Goal: Information Seeking & Learning: Find specific fact

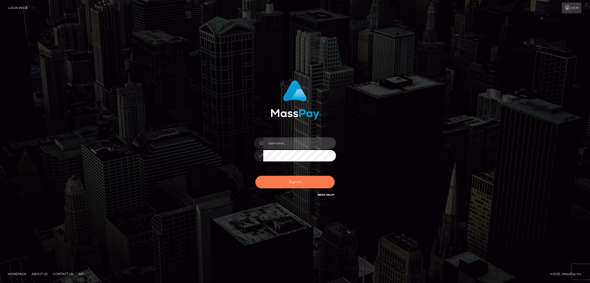
type input "by.es2"
click at [306, 182] on button "Sign in" at bounding box center [294, 182] width 79 height 13
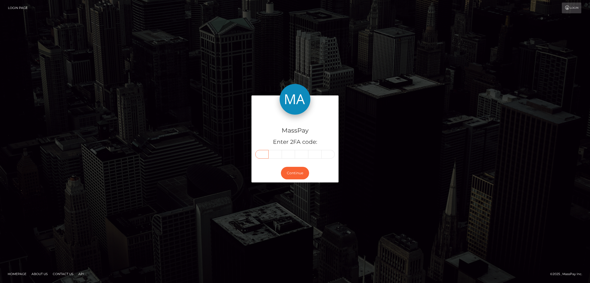
click at [264, 154] on input "text" at bounding box center [261, 154] width 13 height 9
paste input "6"
type input "6"
type input "0"
type input "4"
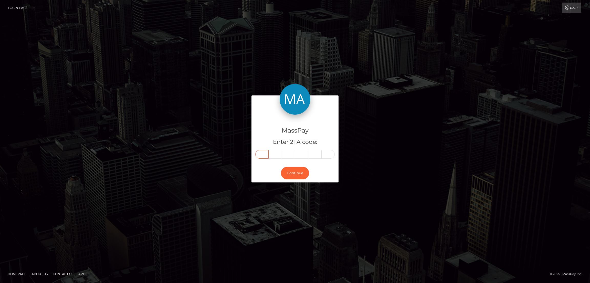
type input "4"
type input "0"
type input "5"
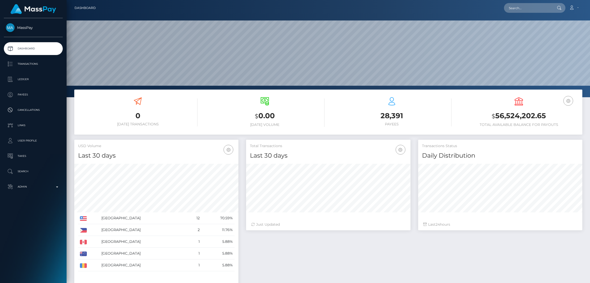
scroll to position [91, 164]
type input "jylliantaylor@gmail.com"
click at [523, 24] on link "VERBEEK BOYS" at bounding box center [524, 26] width 41 height 9
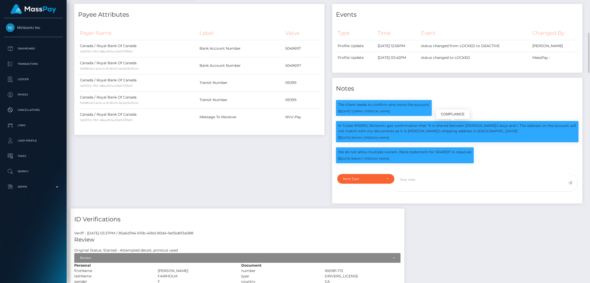
scroll to position [61, 164]
click at [441, 152] on p "We do not allow multiple owners. Bank statement for 5049697 is required." at bounding box center [405, 152] width 134 height 5
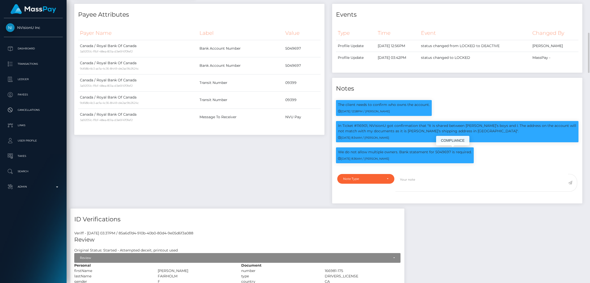
click at [442, 150] on p "We do not allow multiple owners. Bank statement for 5049697 is required." at bounding box center [405, 152] width 134 height 5
copy p "5049697"
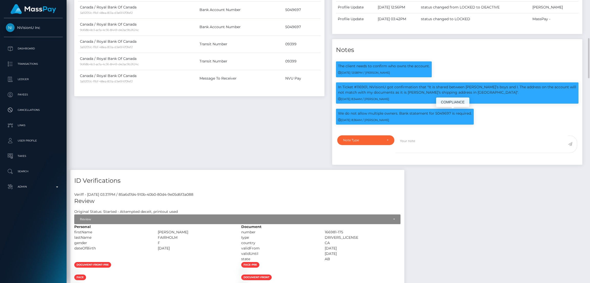
click at [400, 111] on p "We do not allow multiple owners. Bank statement for 5049697 is required." at bounding box center [405, 113] width 134 height 5
drag, startPoint x: 399, startPoint y: 113, endPoint x: 470, endPoint y: 115, distance: 71.0
click at [470, 115] on p "We do not allow multiple owners. Bank statement for 5049697 is required." at bounding box center [405, 113] width 134 height 5
copy p "Bank statement for 5049697 is required."
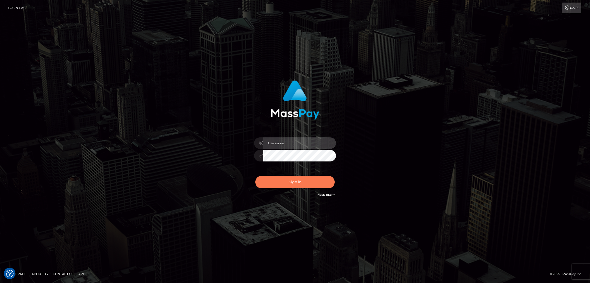
type input "by.es2"
click at [299, 183] on button "Sign in" at bounding box center [294, 182] width 79 height 13
type input "by.es2"
click at [296, 181] on button "Sign in" at bounding box center [294, 182] width 79 height 13
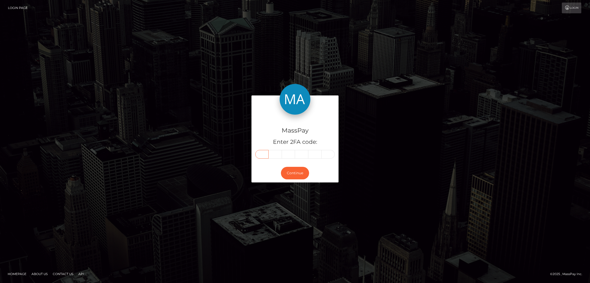
click at [260, 155] on input "text" at bounding box center [261, 154] width 13 height 9
paste input "3"
type input "3"
type input "4"
type input "7"
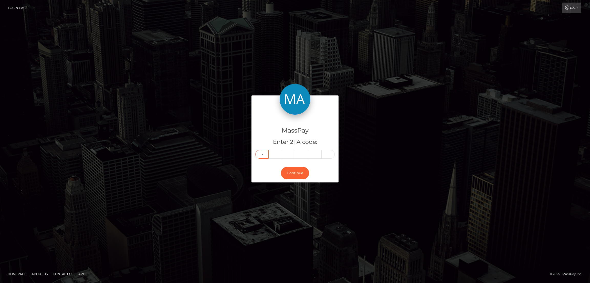
type input "5"
type input "7"
type input "6"
click at [294, 172] on button "Continue" at bounding box center [295, 173] width 28 height 13
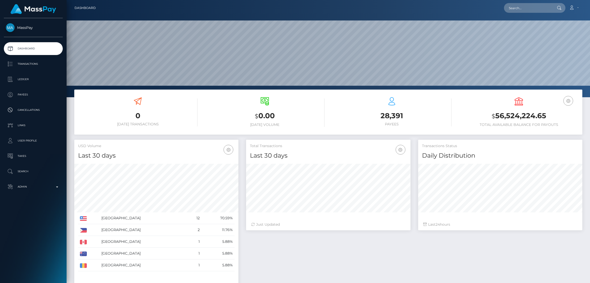
scroll to position [91, 164]
click at [516, 11] on input "text" at bounding box center [528, 8] width 48 height 10
paste input "aantonozaur@gmail.com"
type input "aantonozaur@gmail.com"
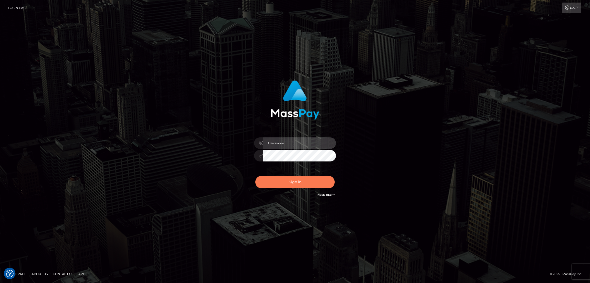
type input "by.es2"
click at [297, 183] on button "Sign in" at bounding box center [294, 182] width 79 height 13
type input "by.es2"
click at [295, 184] on button "Sign in" at bounding box center [294, 182] width 79 height 13
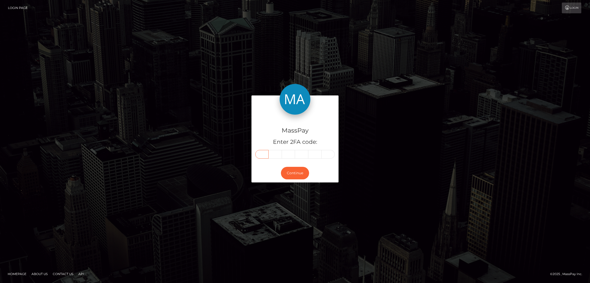
click at [263, 157] on input "text" at bounding box center [261, 154] width 13 height 9
paste input "3"
type input "3"
type input "0"
type input "2"
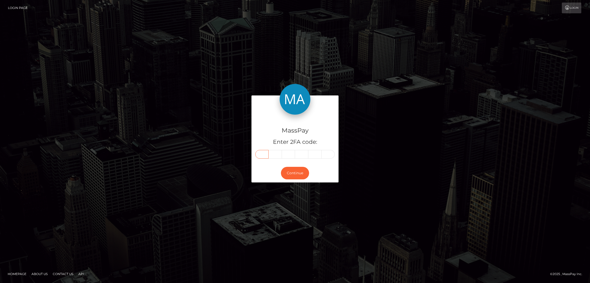
type input "0"
type input "1"
type input "5"
click at [292, 176] on button "Continue" at bounding box center [295, 173] width 28 height 13
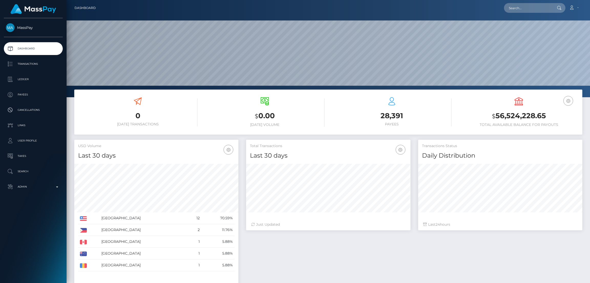
scroll to position [91, 164]
type input "[EMAIL_ADDRESS][DOMAIN_NAME]"
click at [28, 172] on p "Search" at bounding box center [33, 172] width 55 height 8
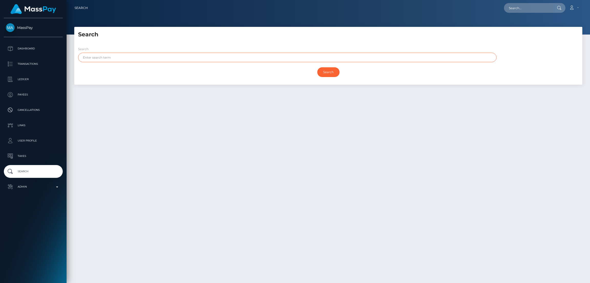
click at [116, 57] on input "text" at bounding box center [287, 57] width 419 height 9
paste input "[PERSON_NAME]"
type input "Danuta"
click at [317, 67] on input "Search" at bounding box center [328, 72] width 22 height 10
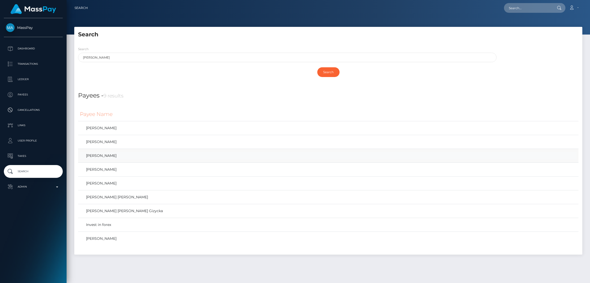
click at [154, 156] on link "DANUTA WŁADYSŁAWA WLAZŁO" at bounding box center [328, 155] width 497 height 7
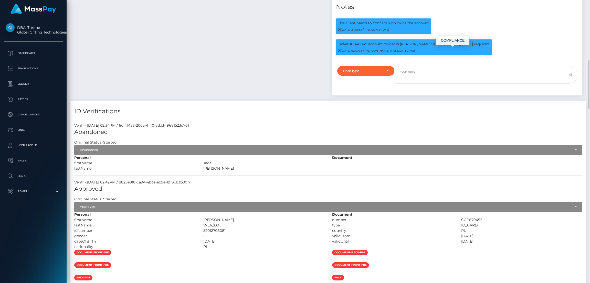
scroll to position [61, 164]
click at [358, 47] on p "Ticket #104894:" account owner is [PERSON_NAME]" ID of [PERSON_NAME] required." at bounding box center [414, 44] width 152 height 5
copy p "104894"
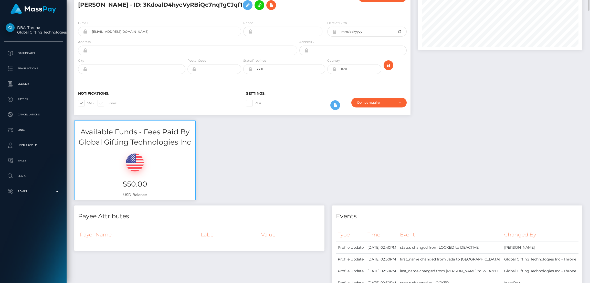
scroll to position [0, 0]
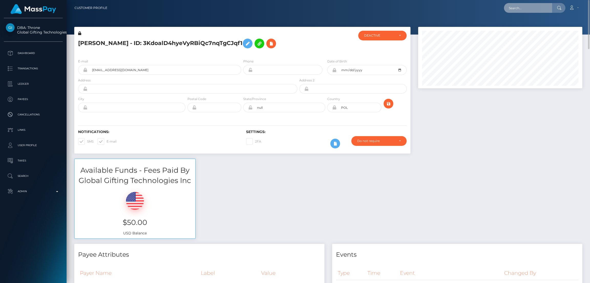
click at [520, 11] on input "text" at bounding box center [528, 8] width 48 height 10
paste input "bobbymush13@gmail.com"
type input "bobbymush13@gmail.com"
click at [519, 26] on link "NextGen Renovations" at bounding box center [527, 26] width 46 height 9
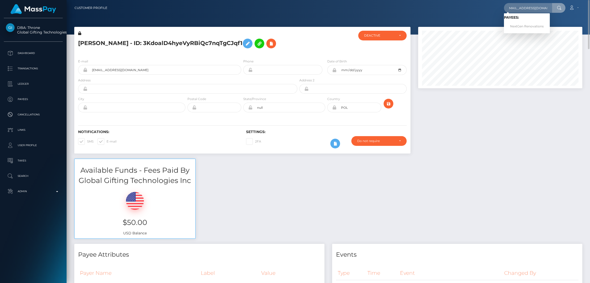
scroll to position [0, 0]
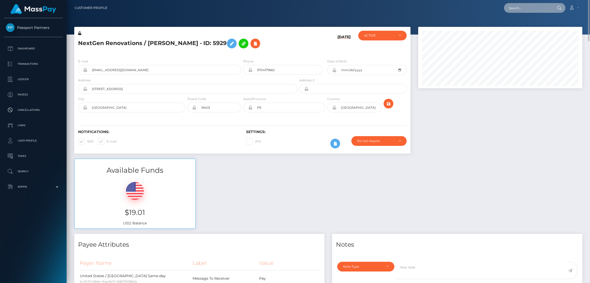
click at [535, 8] on input "text" at bounding box center [528, 8] width 48 height 10
paste input "3KdoalD4hyeVyRBiQc7nqTgCJqf1"
type input "3KdoalD4hyeVyRBiQc7nqTgCJqf1"
click at [521, 27] on link "DANUTA WŁADYSŁAWA WLAZŁO" at bounding box center [524, 26] width 41 height 9
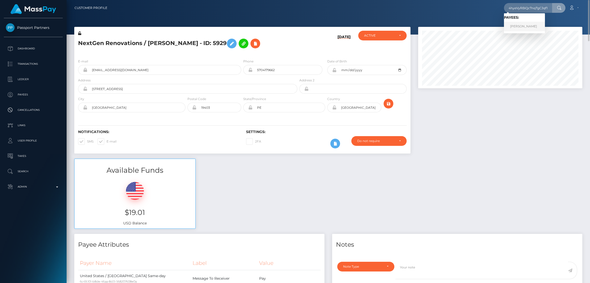
scroll to position [0, 0]
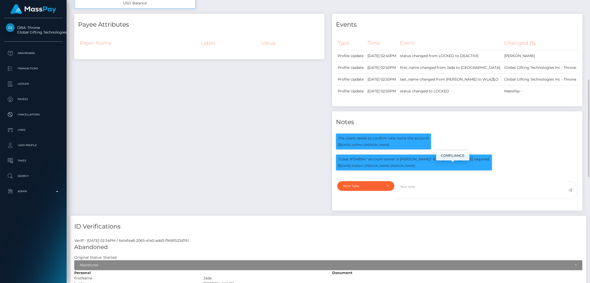
scroll to position [61, 164]
drag, startPoint x: 442, startPoint y: 167, endPoint x: 489, endPoint y: 168, distance: 46.6
click at [489, 168] on div "Ticket #104894:" account owner is [PERSON_NAME]" ID of [PERSON_NAME] required. …" at bounding box center [414, 163] width 156 height 16
copy p "[PERSON_NAME] required."
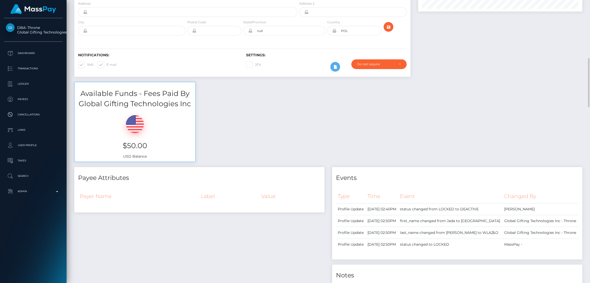
scroll to position [115, 0]
